Goal: Task Accomplishment & Management: Manage account settings

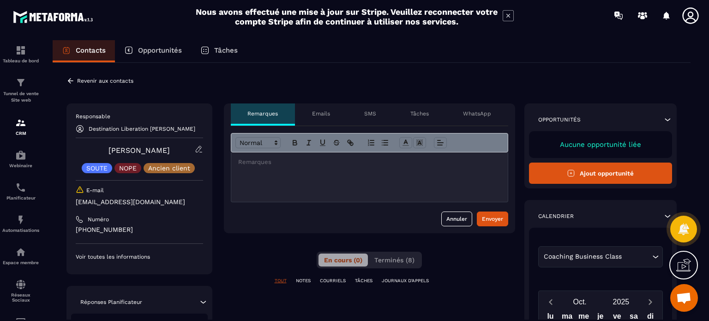
click at [605, 255] on div "Coaching Business Class" at bounding box center [596, 256] width 110 height 10
click at [607, 255] on input "Search for option" at bounding box center [596, 256] width 108 height 9
drag, startPoint x: 509, startPoint y: 14, endPoint x: 505, endPoint y: 18, distance: 5.6
click at [509, 13] on icon at bounding box center [507, 15] width 11 height 11
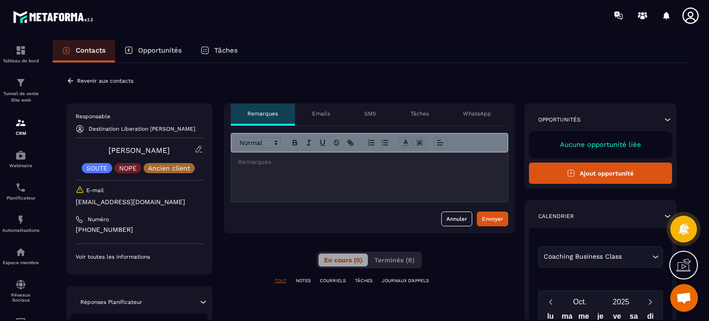
click at [24, 123] on img at bounding box center [20, 122] width 11 height 11
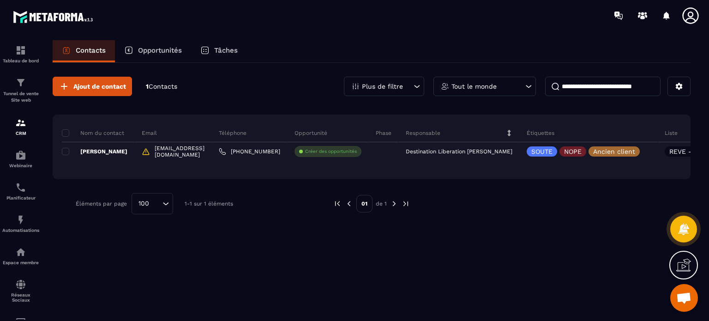
click at [383, 84] on p "Plus de filtre" at bounding box center [382, 86] width 41 height 6
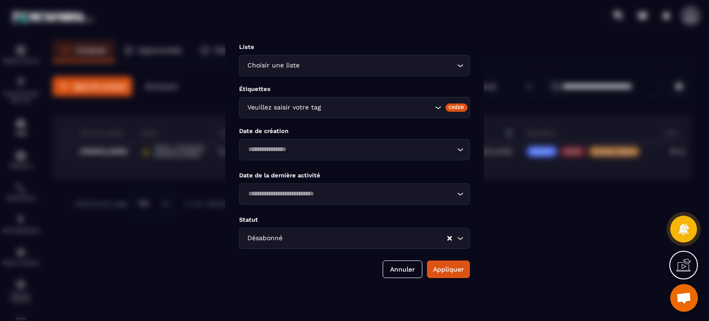
click at [460, 235] on icon "Search for option" at bounding box center [459, 237] width 9 height 9
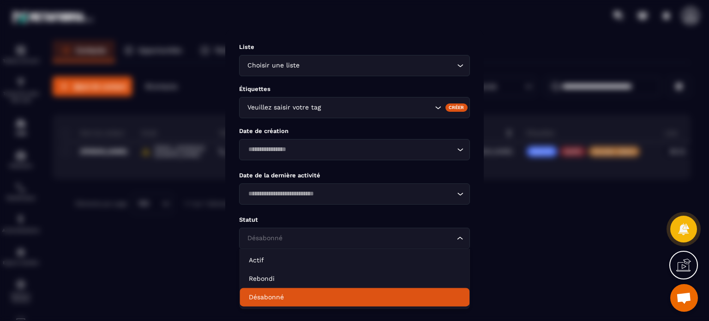
click at [266, 299] on p "Désabonné" at bounding box center [354, 296] width 211 height 9
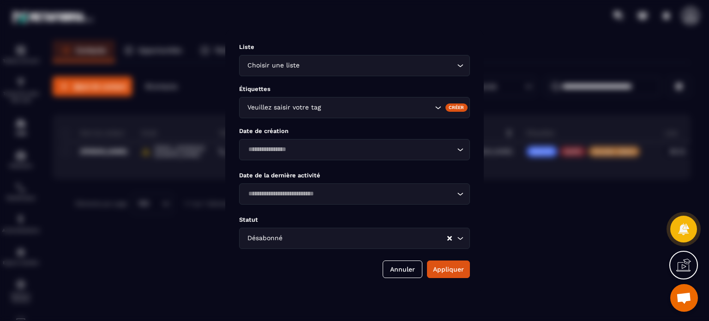
click at [448, 269] on button "Appliquer" at bounding box center [448, 269] width 43 height 18
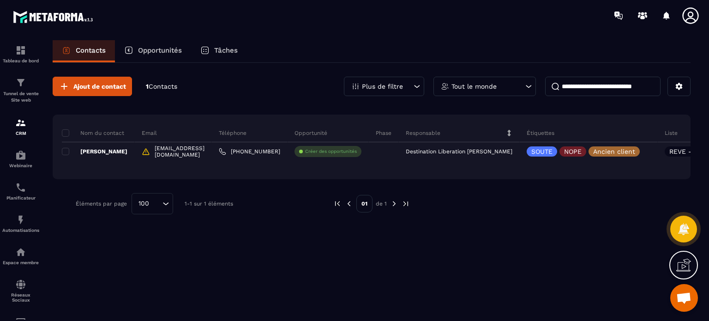
click at [107, 151] on p "[PERSON_NAME]" at bounding box center [95, 151] width 66 height 7
